Goal: Transaction & Acquisition: Purchase product/service

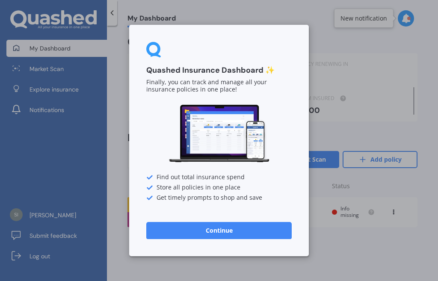
click at [259, 228] on button "Continue" at bounding box center [219, 230] width 146 height 17
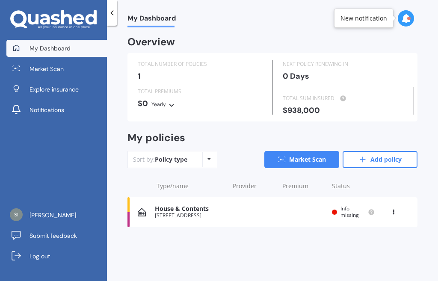
click at [56, 42] on link "My Dashboard" at bounding box center [56, 48] width 101 height 17
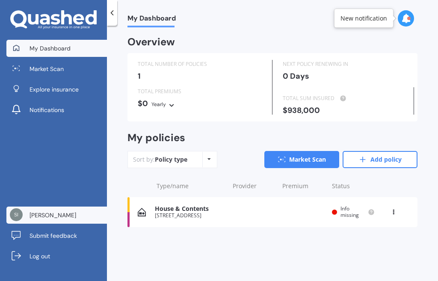
click at [41, 214] on span "[PERSON_NAME]" at bounding box center [53, 215] width 47 height 9
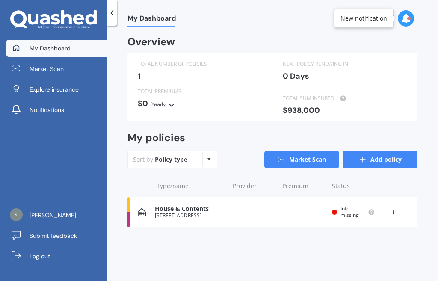
click at [377, 158] on link "Add policy" at bounding box center [380, 159] width 75 height 17
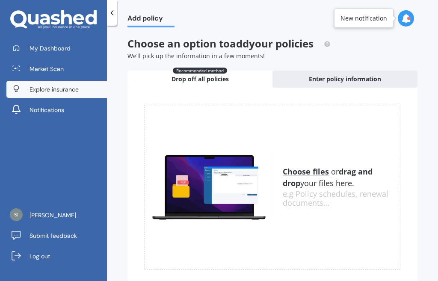
click at [81, 85] on link "Explore insurance" at bounding box center [56, 89] width 101 height 17
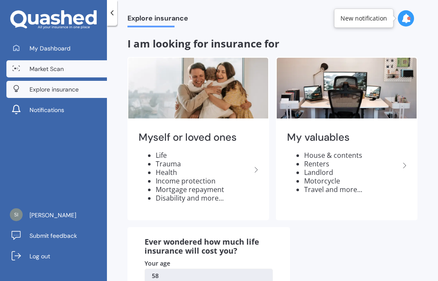
click at [62, 67] on span "Market Scan" at bounding box center [47, 69] width 34 height 9
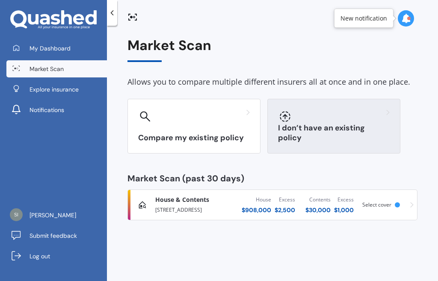
click at [302, 121] on div at bounding box center [334, 117] width 112 height 14
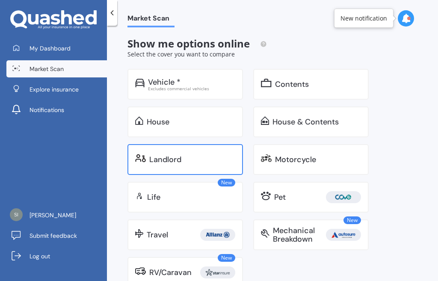
click at [203, 149] on div "Landlord" at bounding box center [186, 159] width 116 height 31
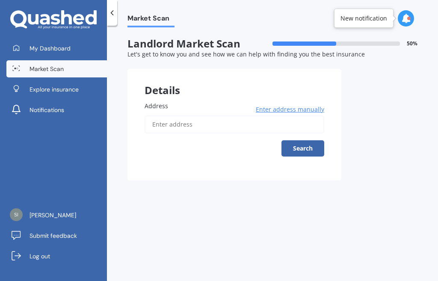
click at [186, 124] on input "Address" at bounding box center [235, 125] width 180 height 18
type input "175 Wattle Farm Road, Wattle Downs, Auckland 2103"
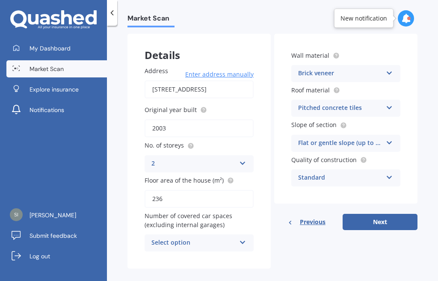
scroll to position [38, 0]
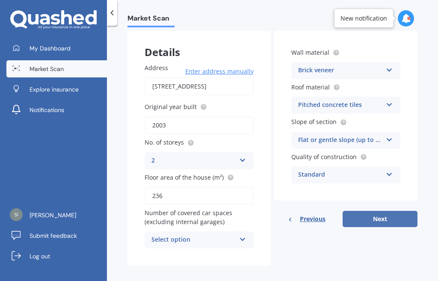
click at [386, 221] on button "Next" at bounding box center [380, 219] width 75 height 16
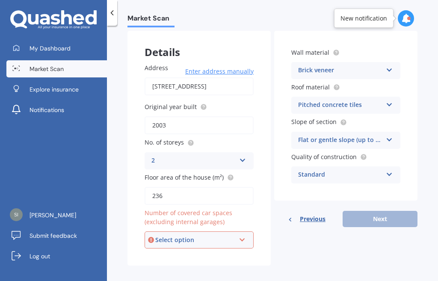
scroll to position [39, 0]
click at [239, 236] on icon at bounding box center [242, 238] width 7 height 6
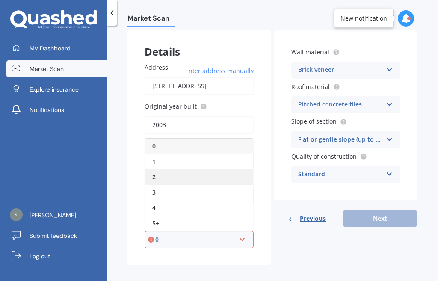
click at [183, 175] on div "2" at bounding box center [199, 177] width 107 height 15
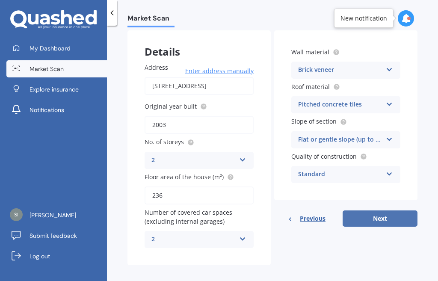
click at [377, 215] on button "Next" at bounding box center [380, 219] width 75 height 16
select select "29"
select select "08"
select select "1967"
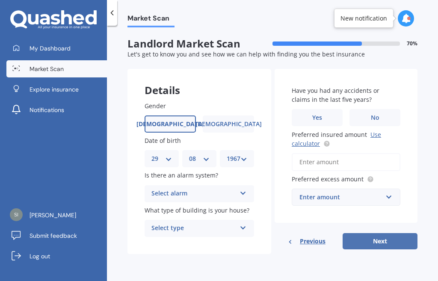
scroll to position [0, 0]
click at [241, 191] on icon at bounding box center [243, 192] width 7 height 6
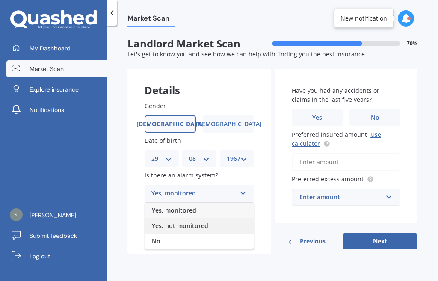
click at [237, 222] on div "Yes, not monitored" at bounding box center [199, 225] width 109 height 15
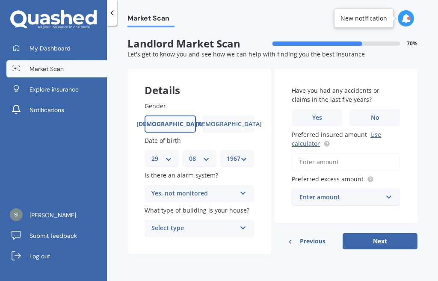
click at [241, 227] on icon at bounding box center [243, 227] width 7 height 6
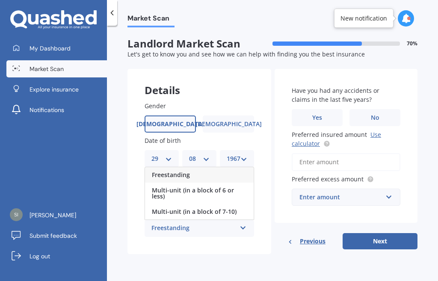
click at [199, 175] on div "Freestanding" at bounding box center [199, 174] width 109 height 15
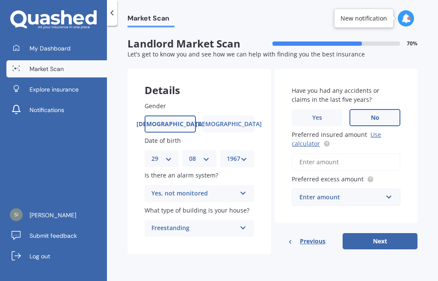
click at [372, 121] on span "No" at bounding box center [375, 117] width 9 height 7
click at [0, 0] on input "No" at bounding box center [0, 0] width 0 height 0
click at [362, 160] on input "Preferred insured amount Use calculator" at bounding box center [346, 162] width 109 height 18
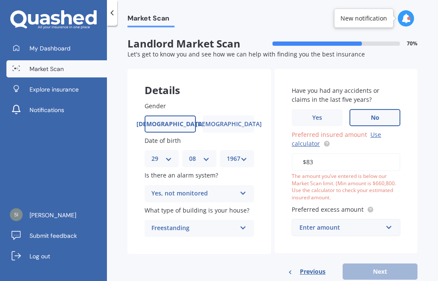
type input "$8"
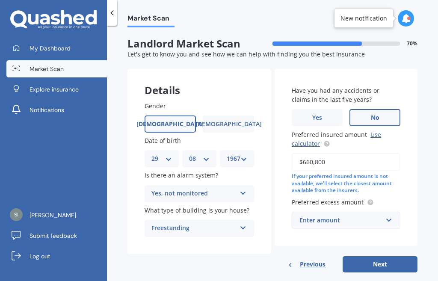
type input "$660,800"
click at [384, 220] on input "text" at bounding box center [343, 220] width 101 height 16
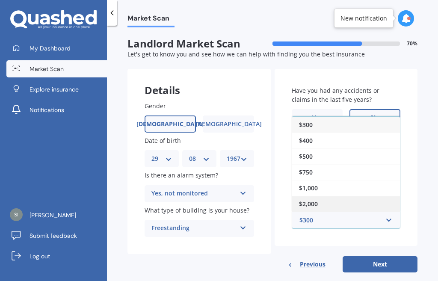
click at [373, 204] on div "$2,000" at bounding box center [346, 204] width 108 height 16
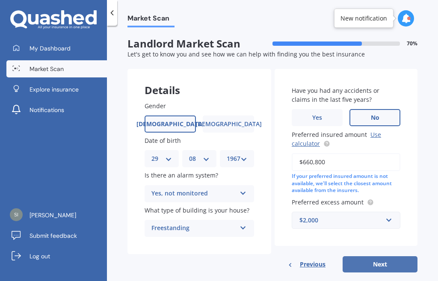
click at [400, 265] on button "Next" at bounding box center [380, 264] width 75 height 16
select select "29"
select select "08"
select select "1967"
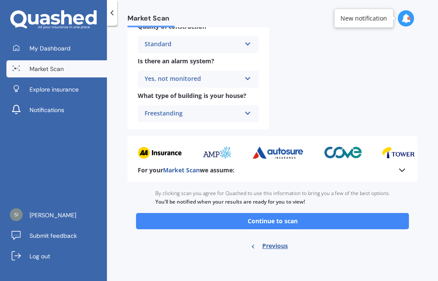
scroll to position [348, 0]
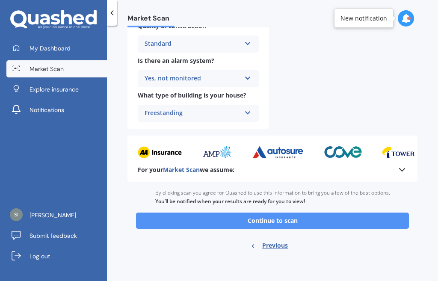
click at [373, 218] on button "Continue to scan" at bounding box center [272, 221] width 273 height 16
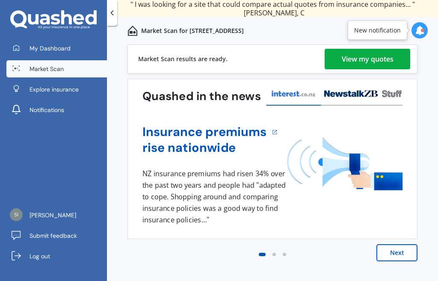
click at [375, 57] on div "View my quotes" at bounding box center [368, 59] width 52 height 21
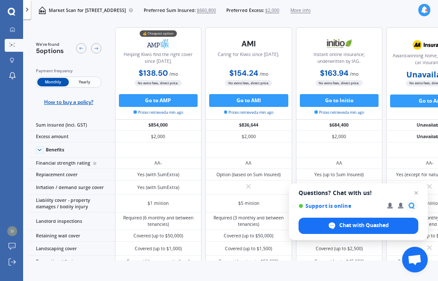
click at [92, 82] on span "Yearly" at bounding box center [84, 82] width 31 height 9
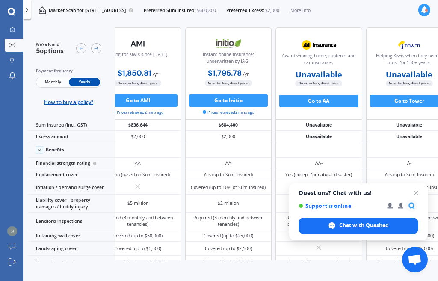
scroll to position [0, 171]
